Goal: Transaction & Acquisition: Purchase product/service

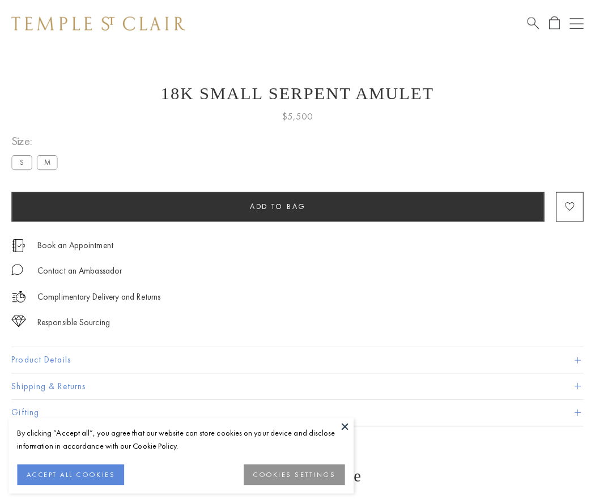
scroll to position [1, 0]
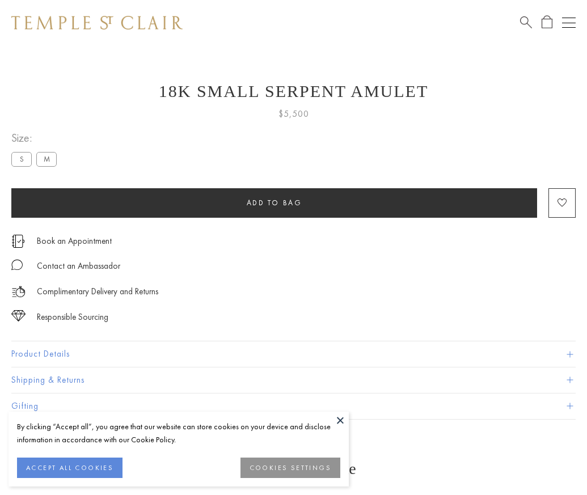
click at [274, 202] on span "Add to bag" at bounding box center [275, 203] width 56 height 10
